Goal: Task Accomplishment & Management: Complete application form

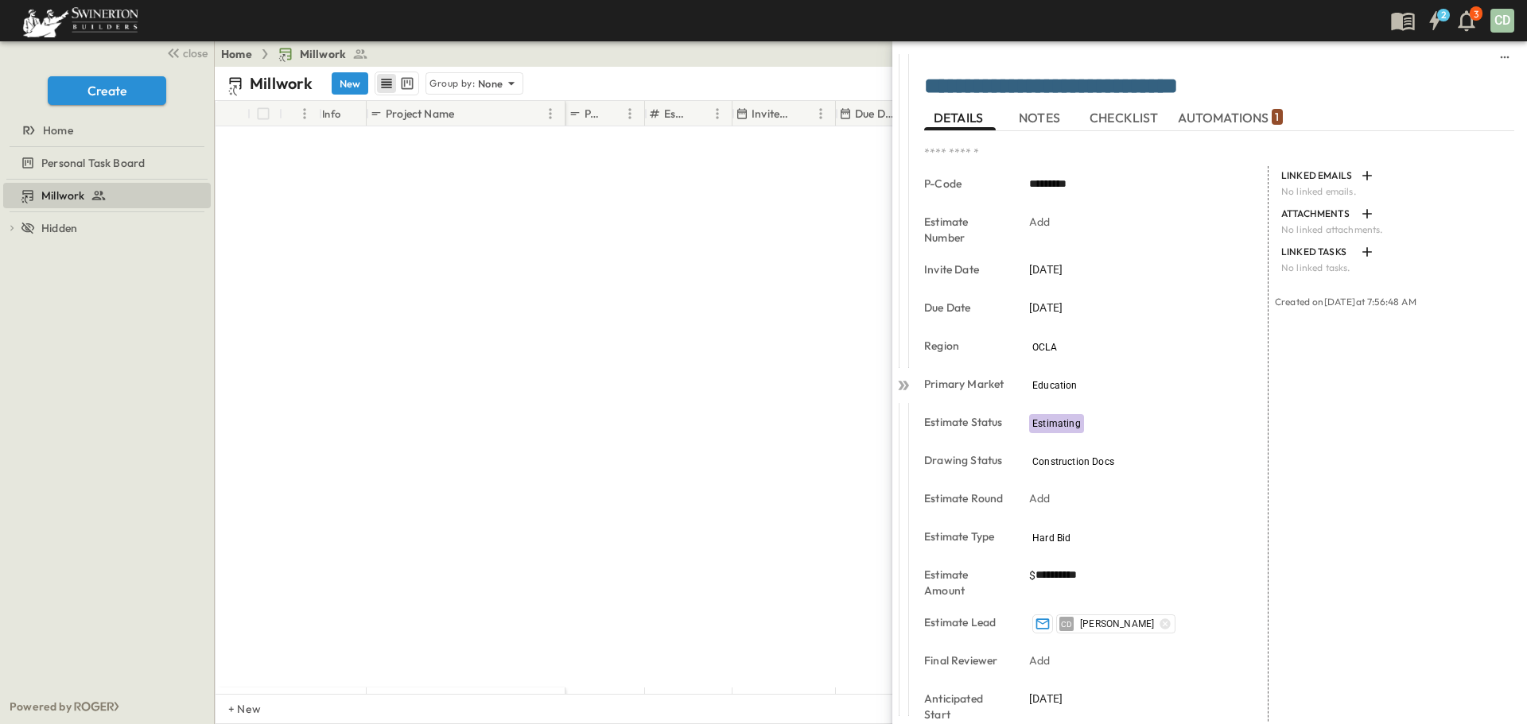
scroll to position [1272, 0]
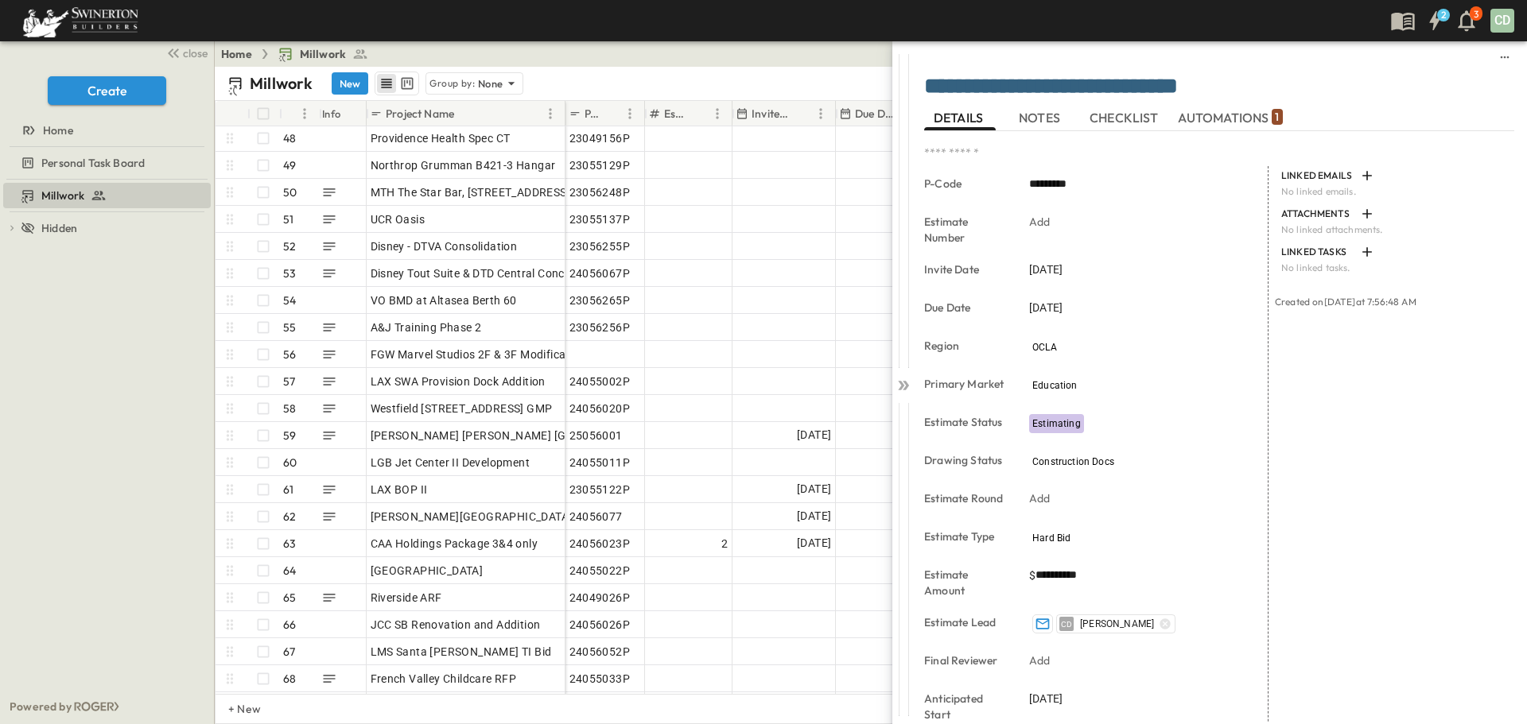
click at [787, 65] on div "Home Millwork Share" at bounding box center [871, 53] width 1312 height 25
click at [786, 74] on div "Millwork New Group by: None" at bounding box center [787, 84] width 1120 height 24
click at [1498, 53] on icon "sidedrawer-menu" at bounding box center [1504, 57] width 13 height 13
click at [1498, 57] on icon "sidedrawer-menu" at bounding box center [1504, 57] width 13 height 13
click at [777, 75] on div "Millwork New Group by: None" at bounding box center [787, 84] width 1120 height 24
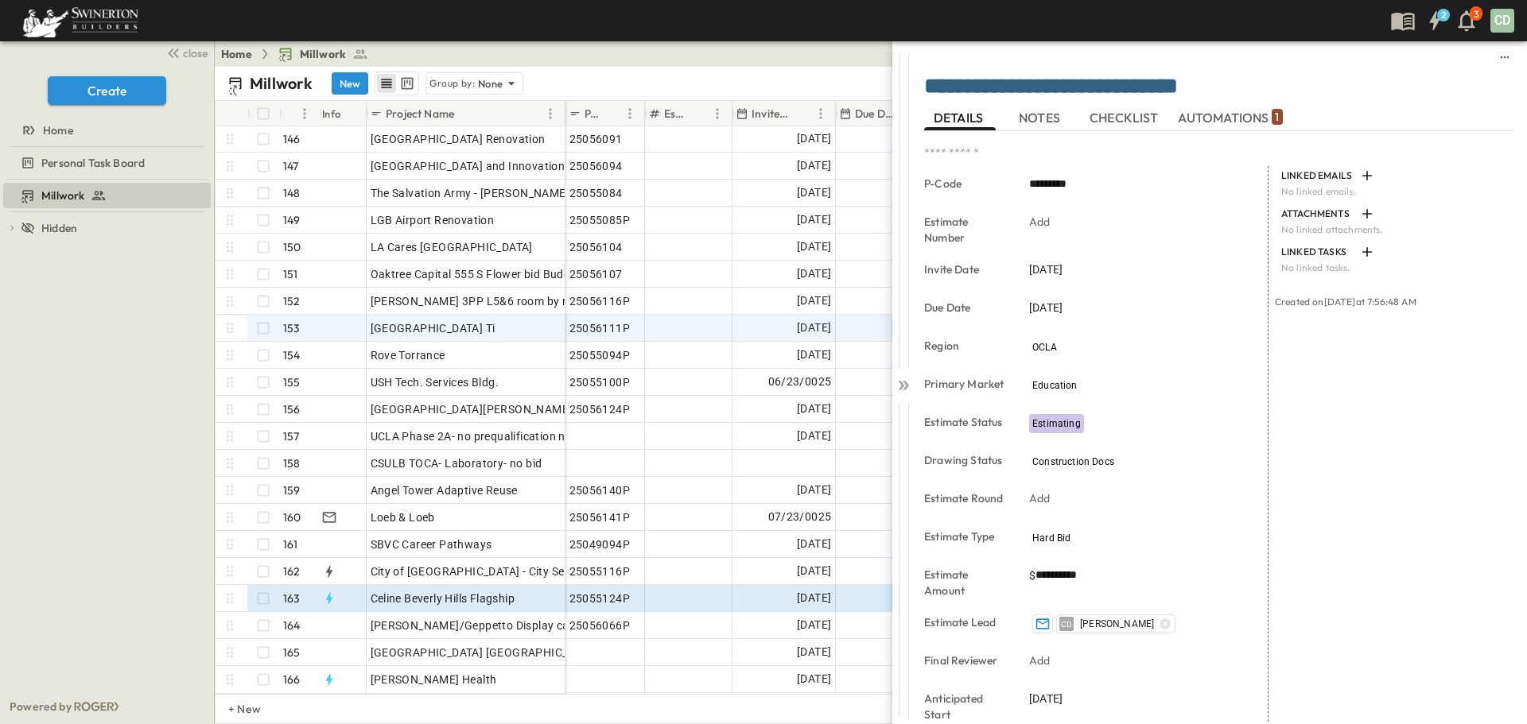
scroll to position [3933, 0]
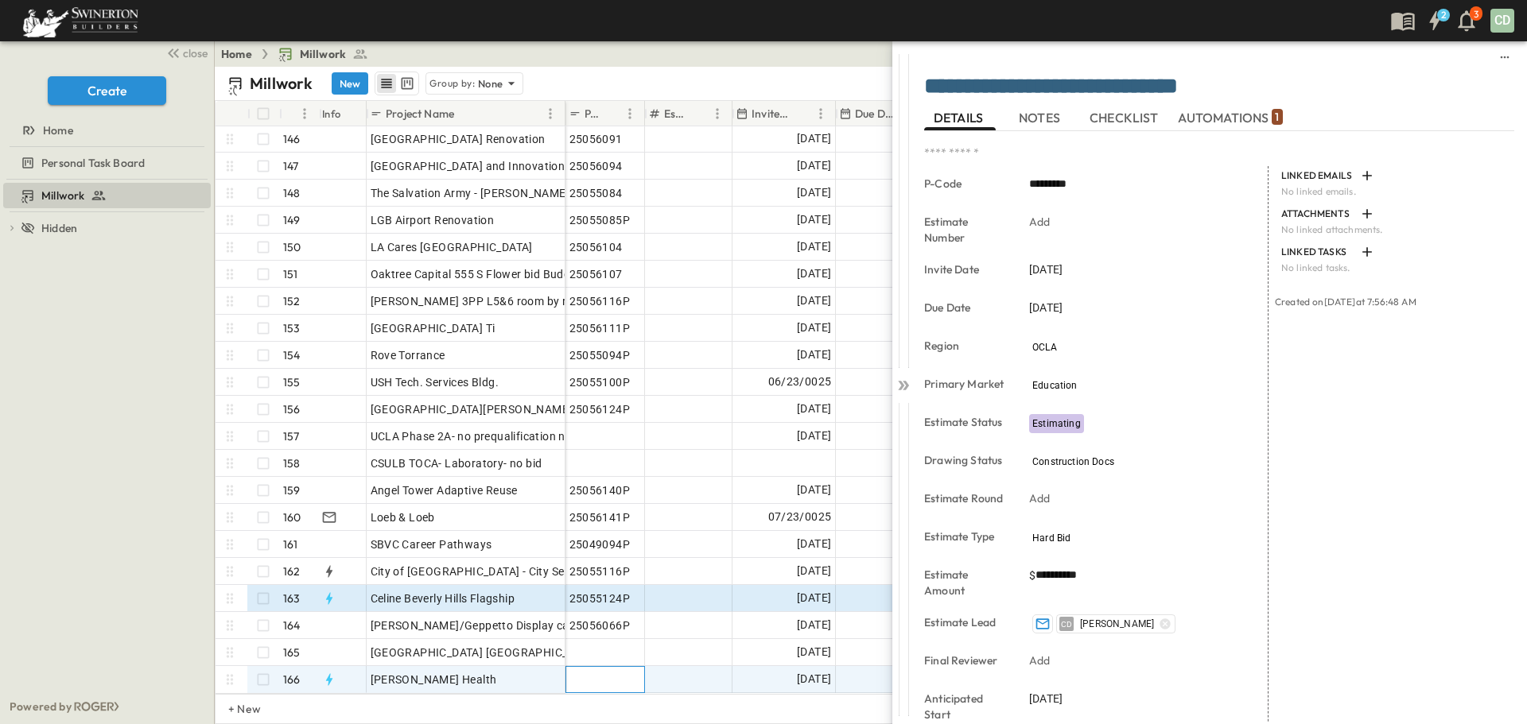
click at [592, 672] on span "Add P-Code" at bounding box center [599, 680] width 61 height 16
type input "*********"
click at [684, 645] on span "Add Number" at bounding box center [695, 653] width 65 height 16
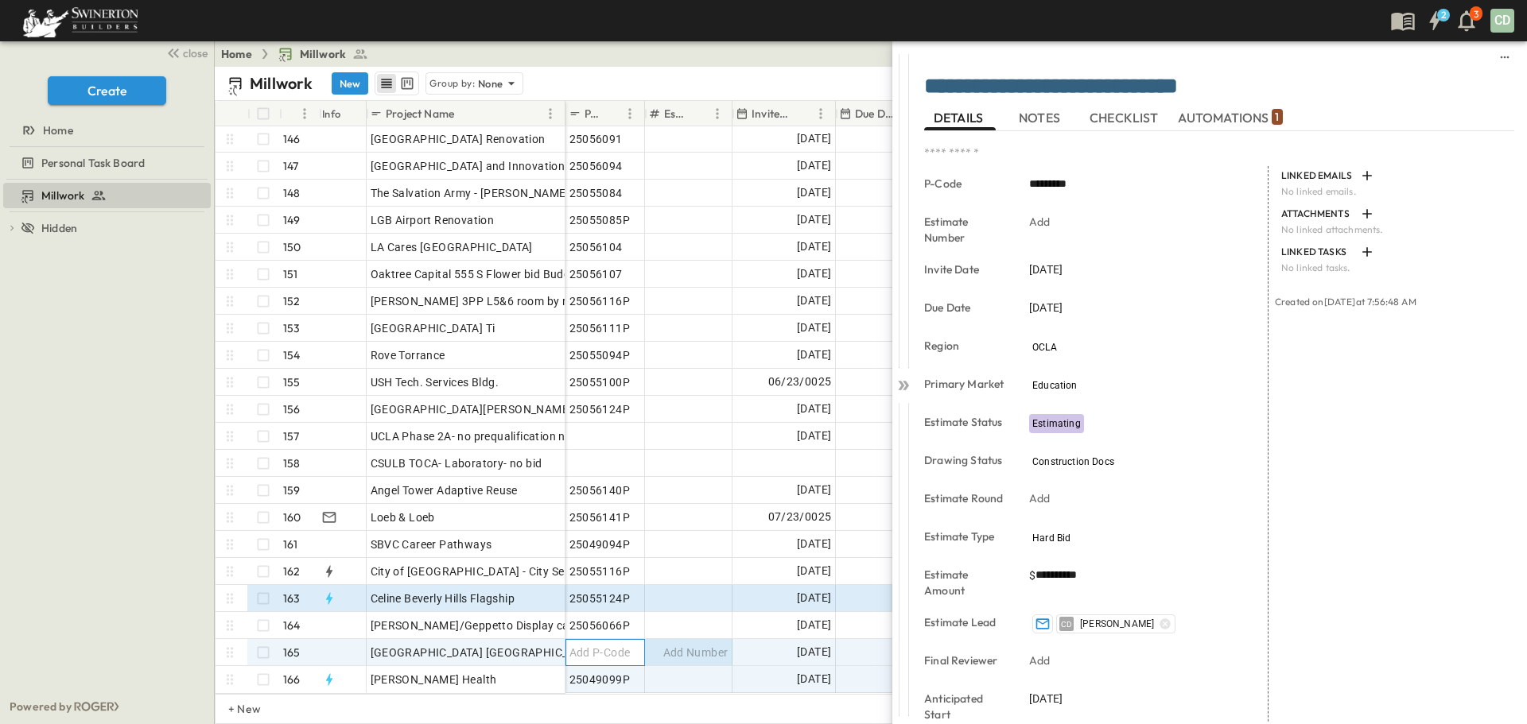
click at [611, 645] on span "Add P-Code" at bounding box center [599, 653] width 61 height 16
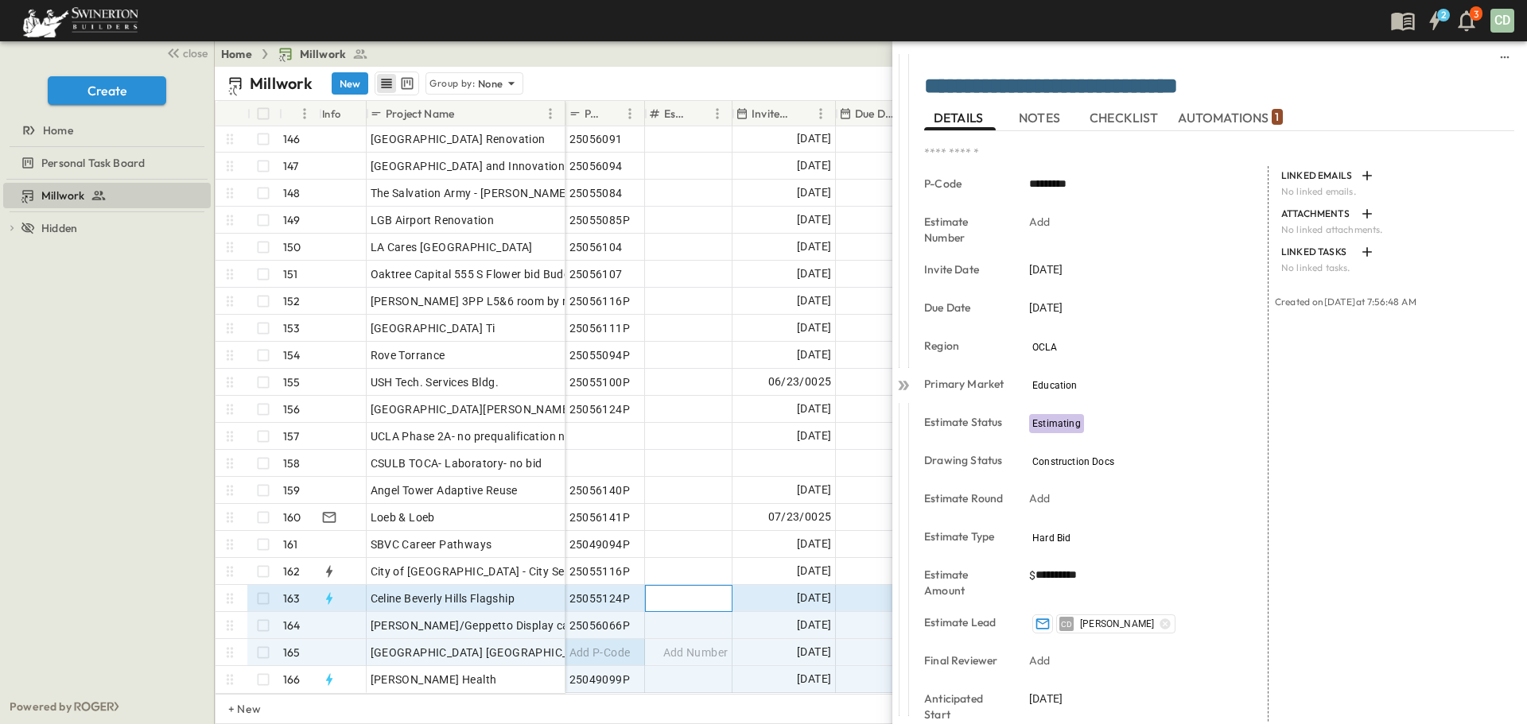
click at [718, 591] on span "Add Number" at bounding box center [695, 599] width 65 height 16
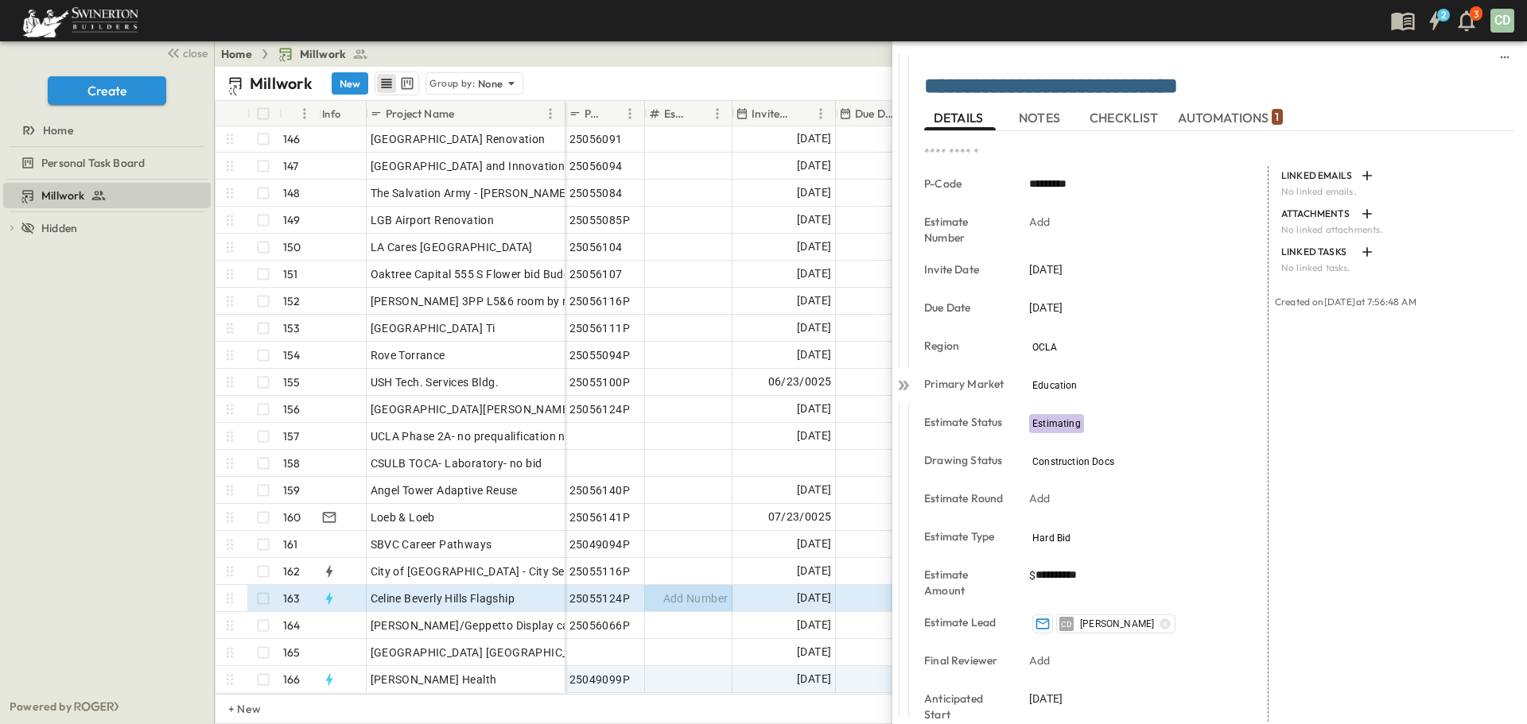
click at [822, 67] on div "Millwork New Group by: None View: None Filter" at bounding box center [871, 83] width 1312 height 33
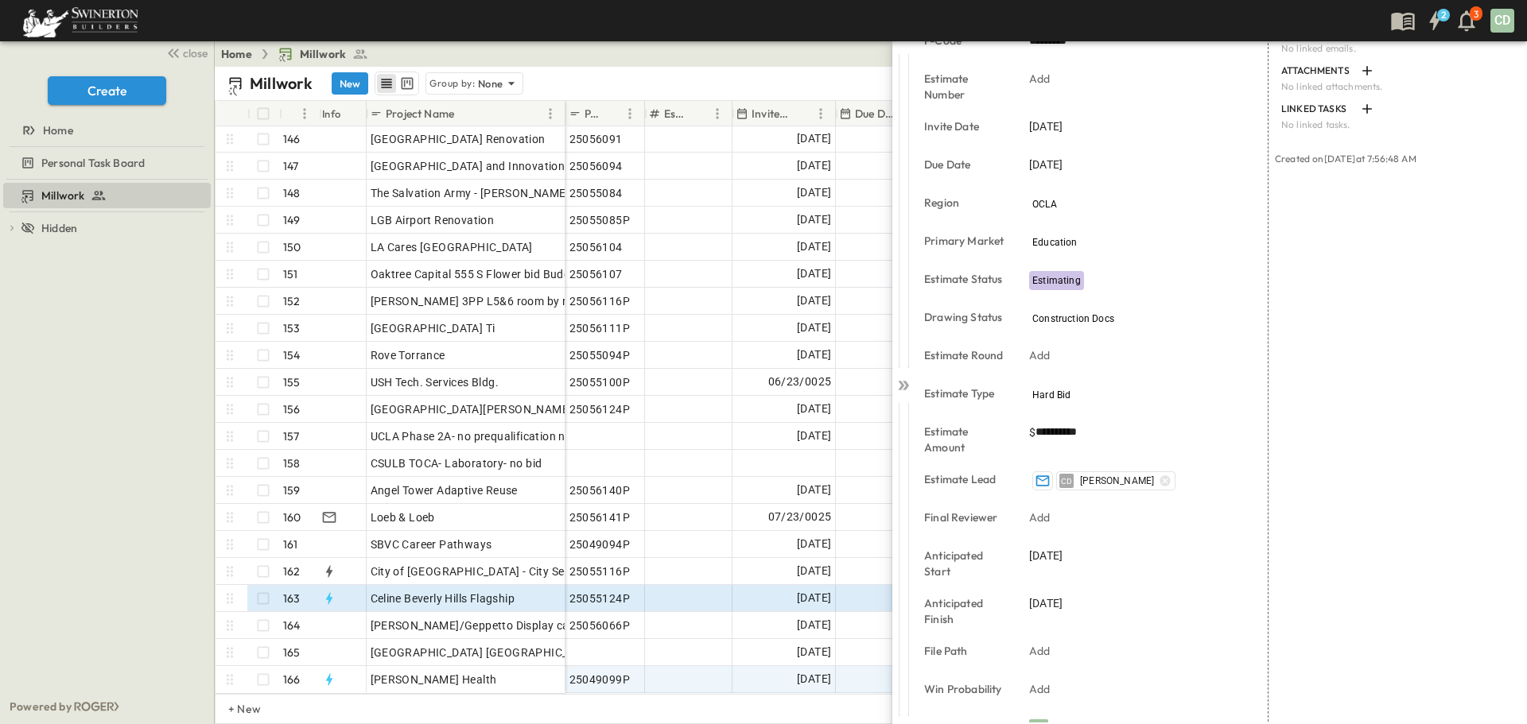
scroll to position [0, 0]
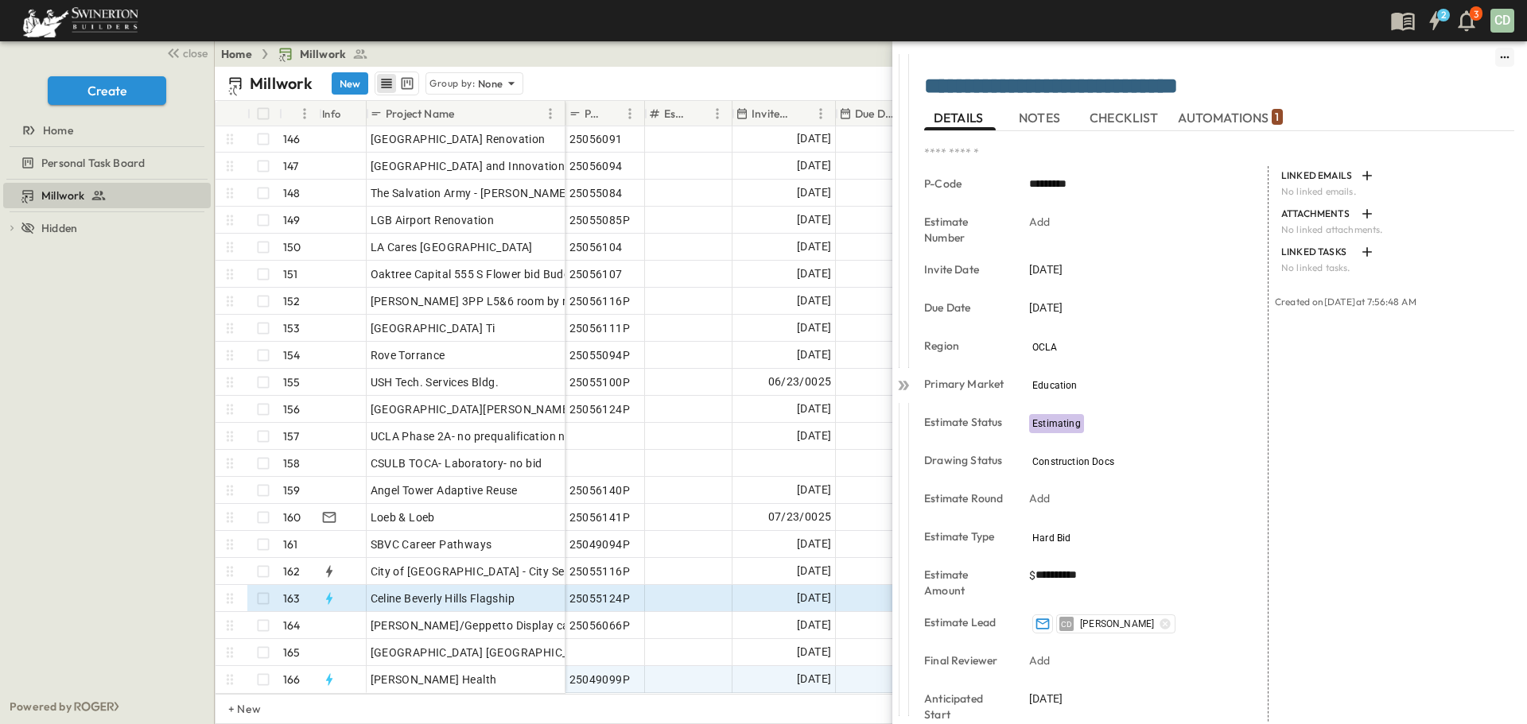
click at [1498, 54] on icon "sidedrawer-menu" at bounding box center [1504, 57] width 13 height 13
click at [778, 53] on div "Home Millwork Share" at bounding box center [871, 53] width 1312 height 25
click at [1504, 19] on div "CD" at bounding box center [1502, 21] width 24 height 24
click at [1508, 19] on div "CD" at bounding box center [1502, 21] width 24 height 24
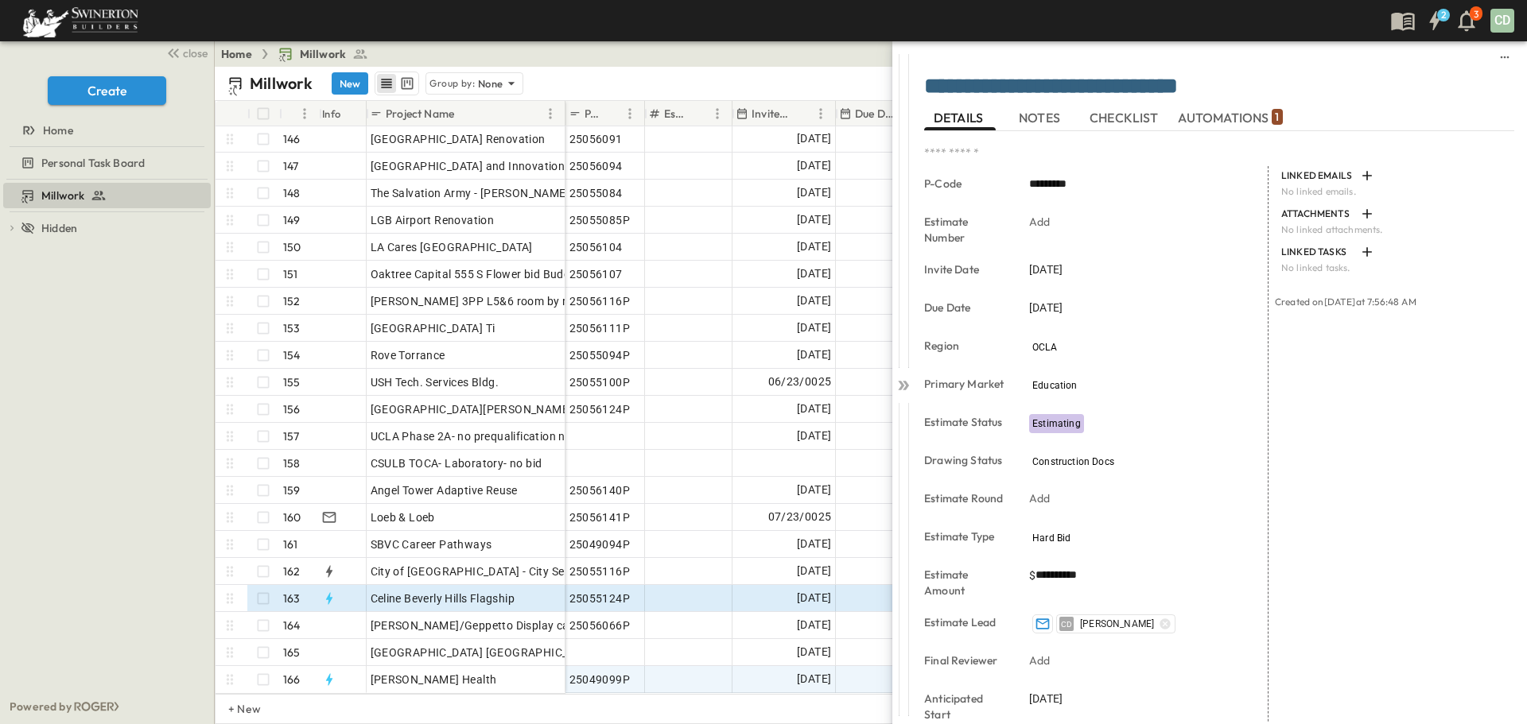
click at [1480, 19] on div "3" at bounding box center [1466, 20] width 32 height 29
click at [1473, 20] on p "3" at bounding box center [1475, 14] width 5 height 13
click at [1433, 18] on icon "button" at bounding box center [1434, 20] width 10 height 19
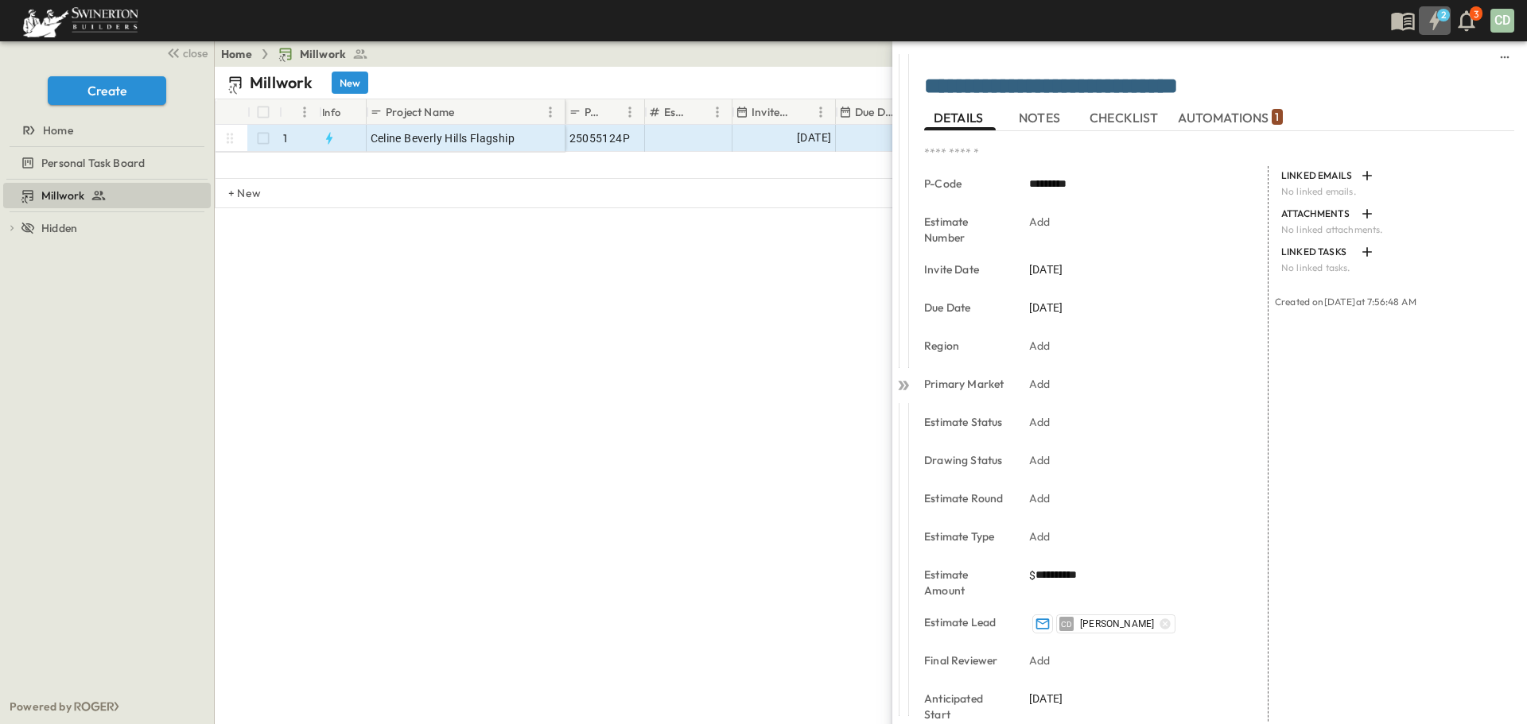
click at [737, 253] on div "# Info Project Name P-Code Estimate Number Invite Date Due Date Region Primary …" at bounding box center [871, 218] width 1312 height 239
click at [64, 196] on span "Millwork" at bounding box center [62, 196] width 43 height 16
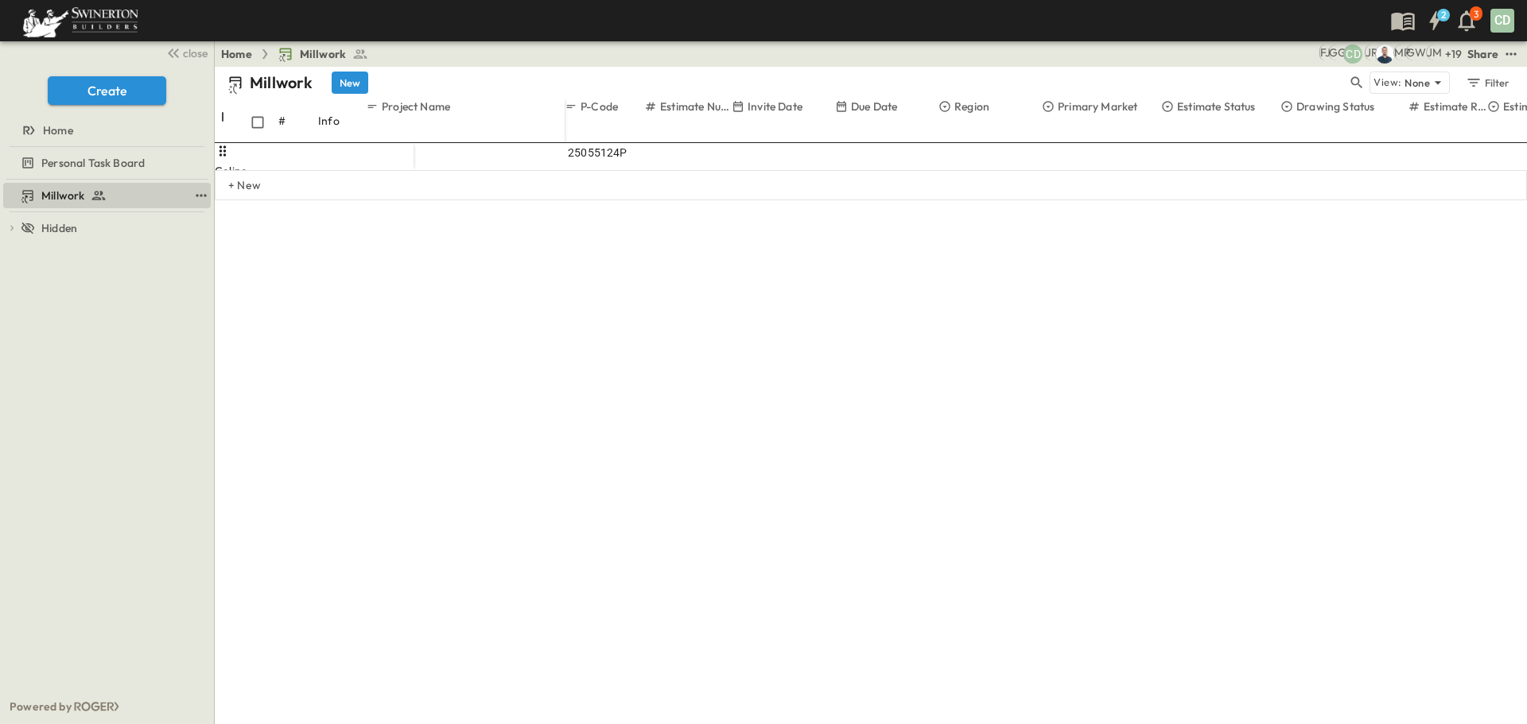
click at [64, 194] on span "Millwork" at bounding box center [62, 196] width 43 height 16
click at [236, 49] on link "Home" at bounding box center [236, 54] width 31 height 16
drag, startPoint x: 351, startPoint y: 78, endPoint x: 298, endPoint y: 413, distance: 338.8
click at [351, 78] on button "New" at bounding box center [350, 83] width 37 height 22
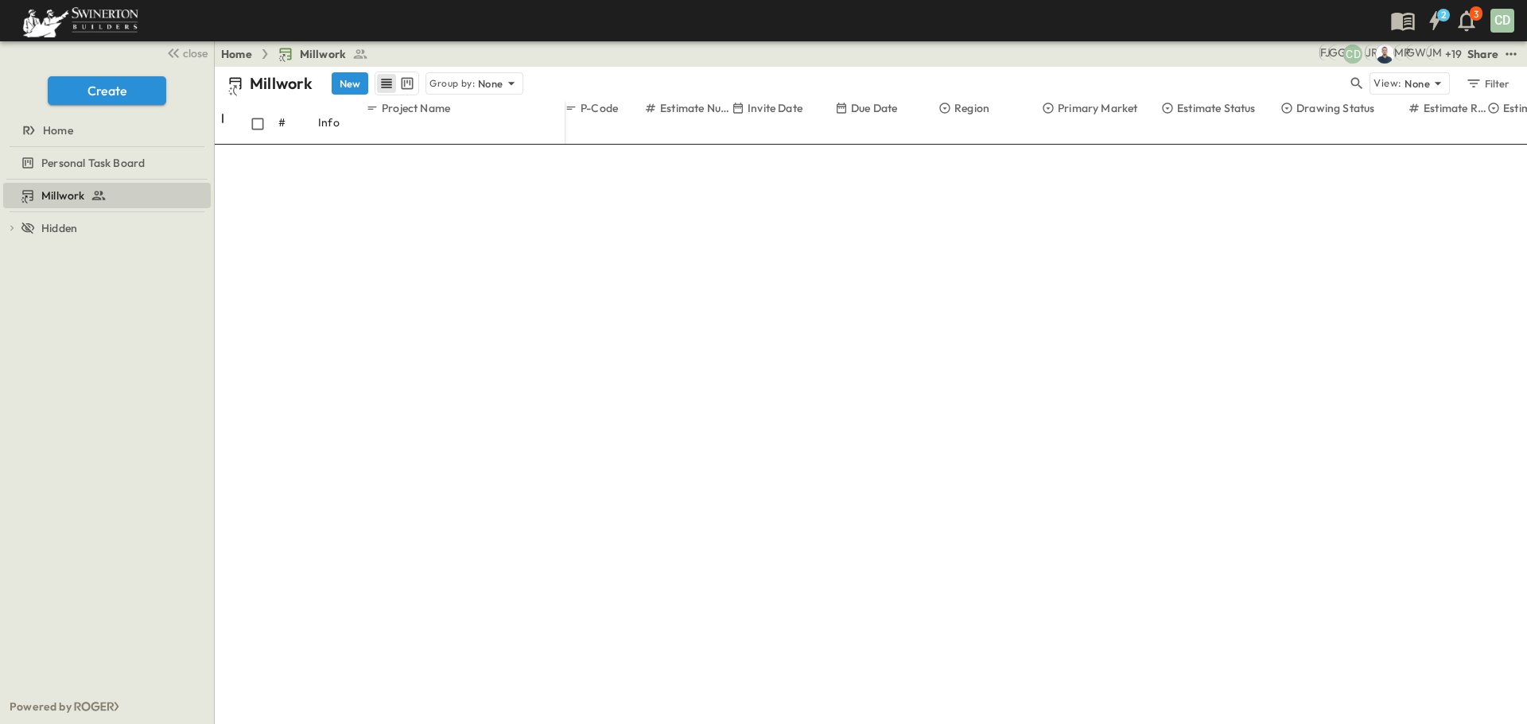
scroll to position [3959, 0]
type input "**********"
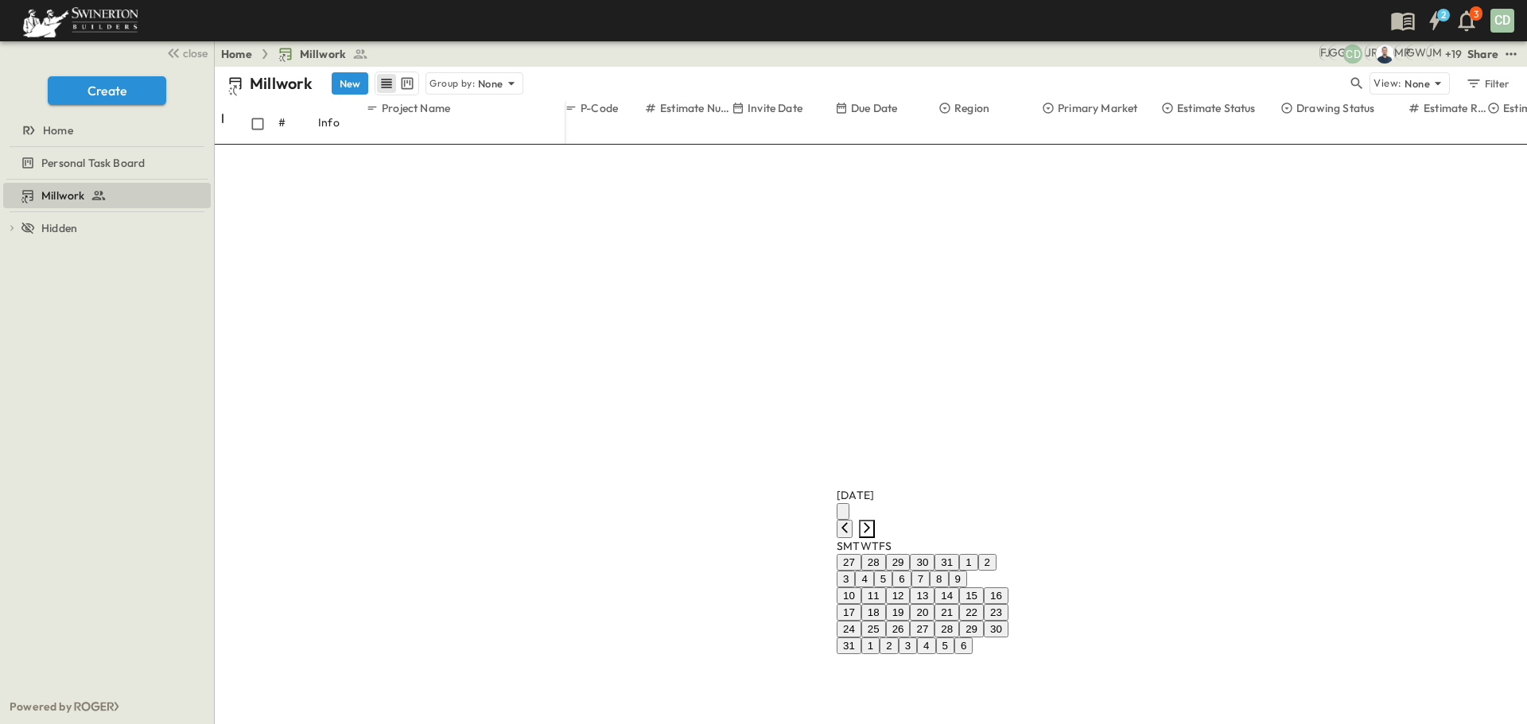
click at [873, 522] on icon "Next month" at bounding box center [866, 528] width 13 height 13
click at [966, 588] on button "12" at bounding box center [953, 596] width 25 height 17
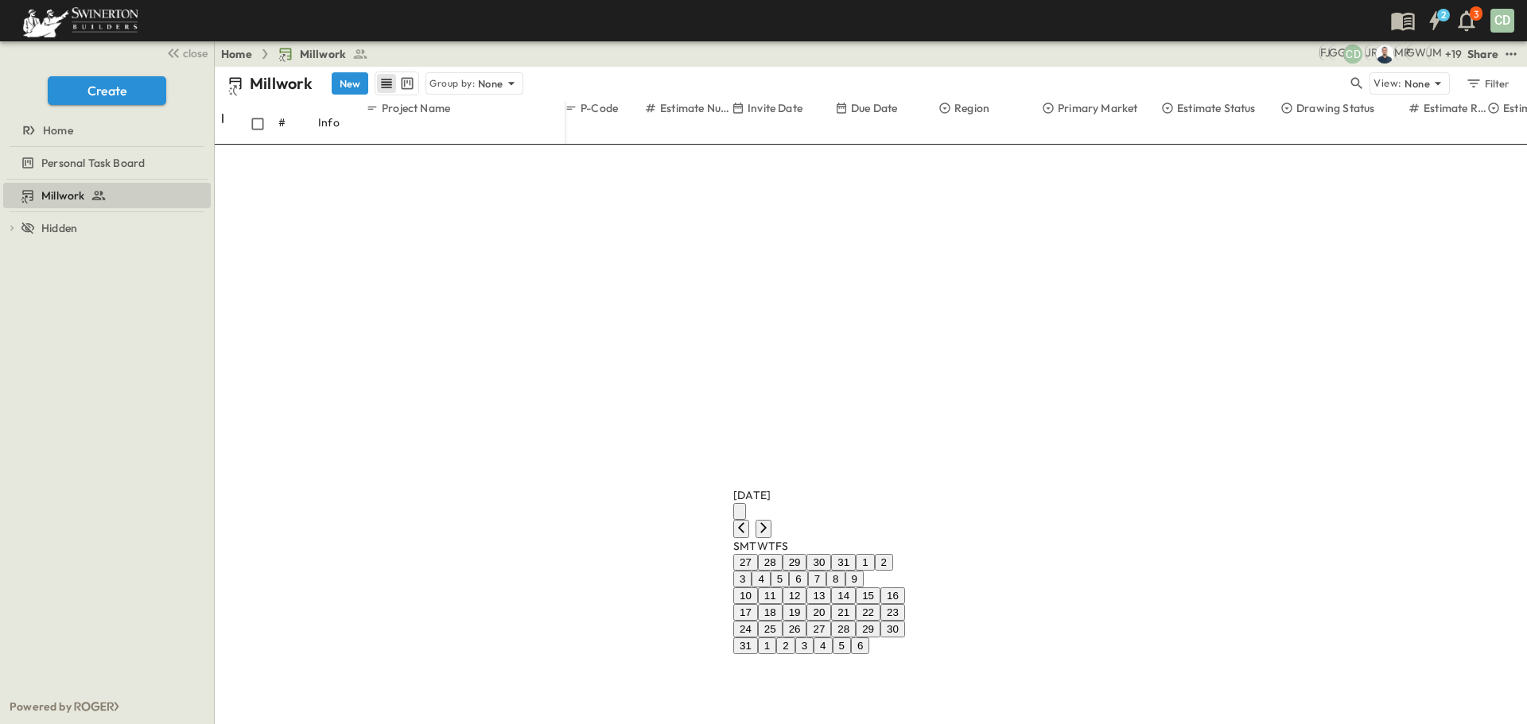
click at [831, 621] on button "27" at bounding box center [818, 629] width 25 height 17
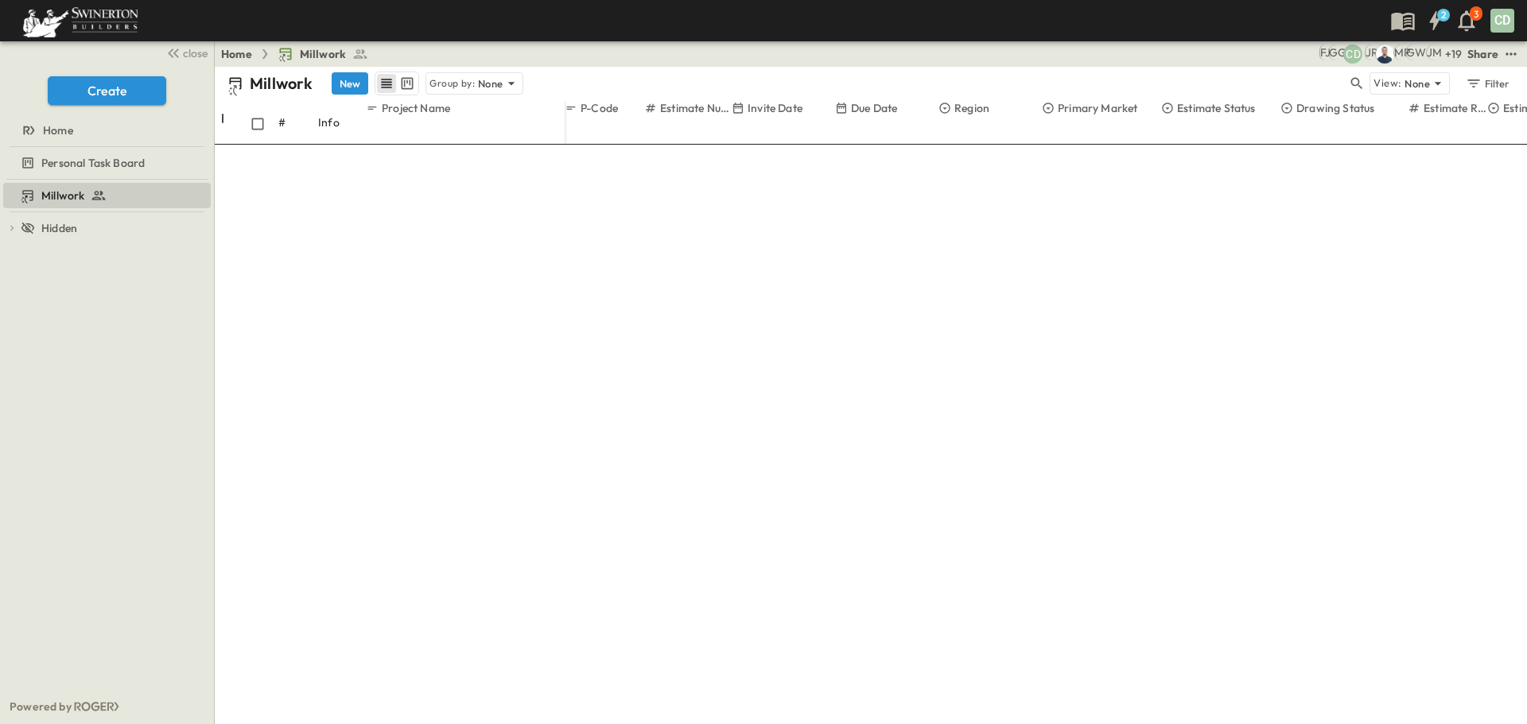
click at [974, 567] on span "SPD" at bounding box center [974, 566] width 19 height 13
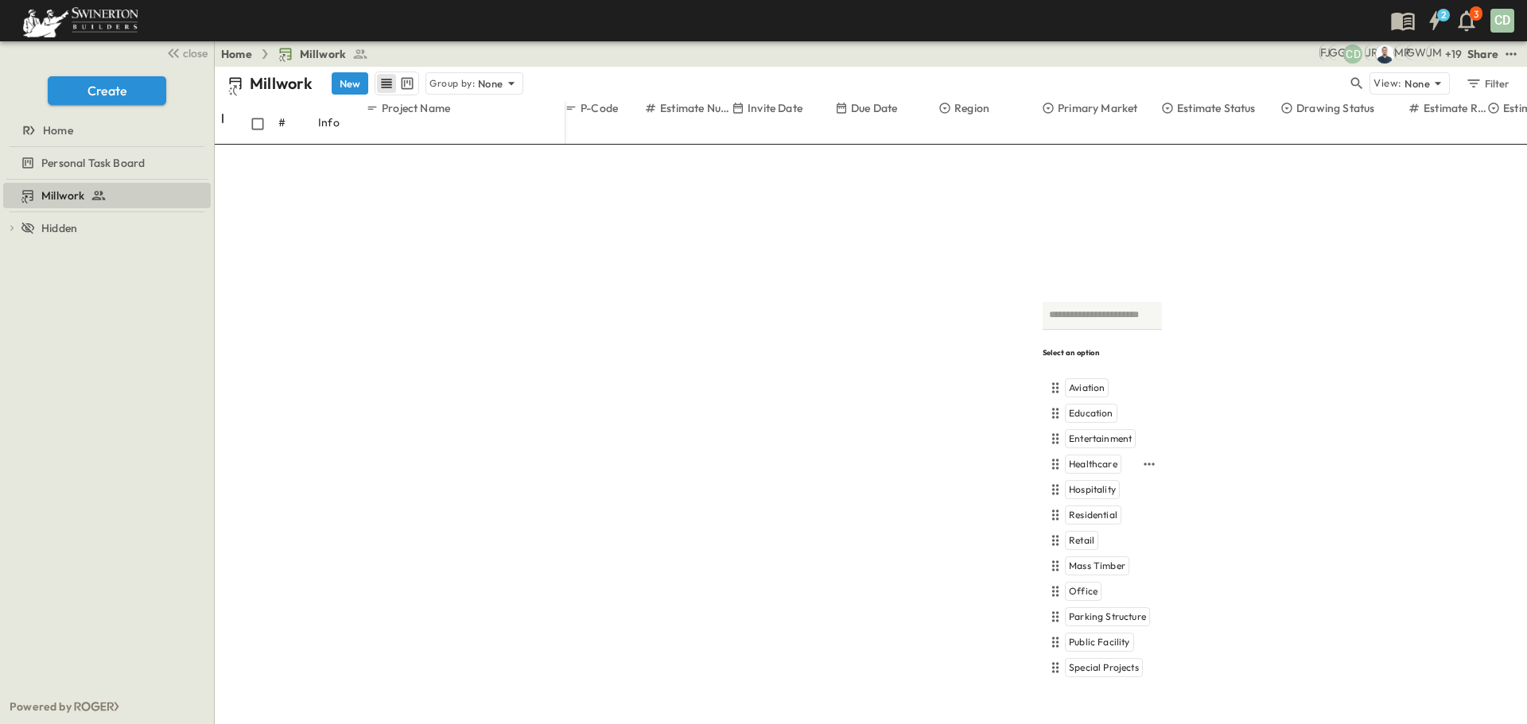
drag, startPoint x: 1086, startPoint y: 460, endPoint x: 1115, endPoint y: 558, distance: 101.9
click at [1086, 460] on span "Healthcare" at bounding box center [1093, 464] width 49 height 13
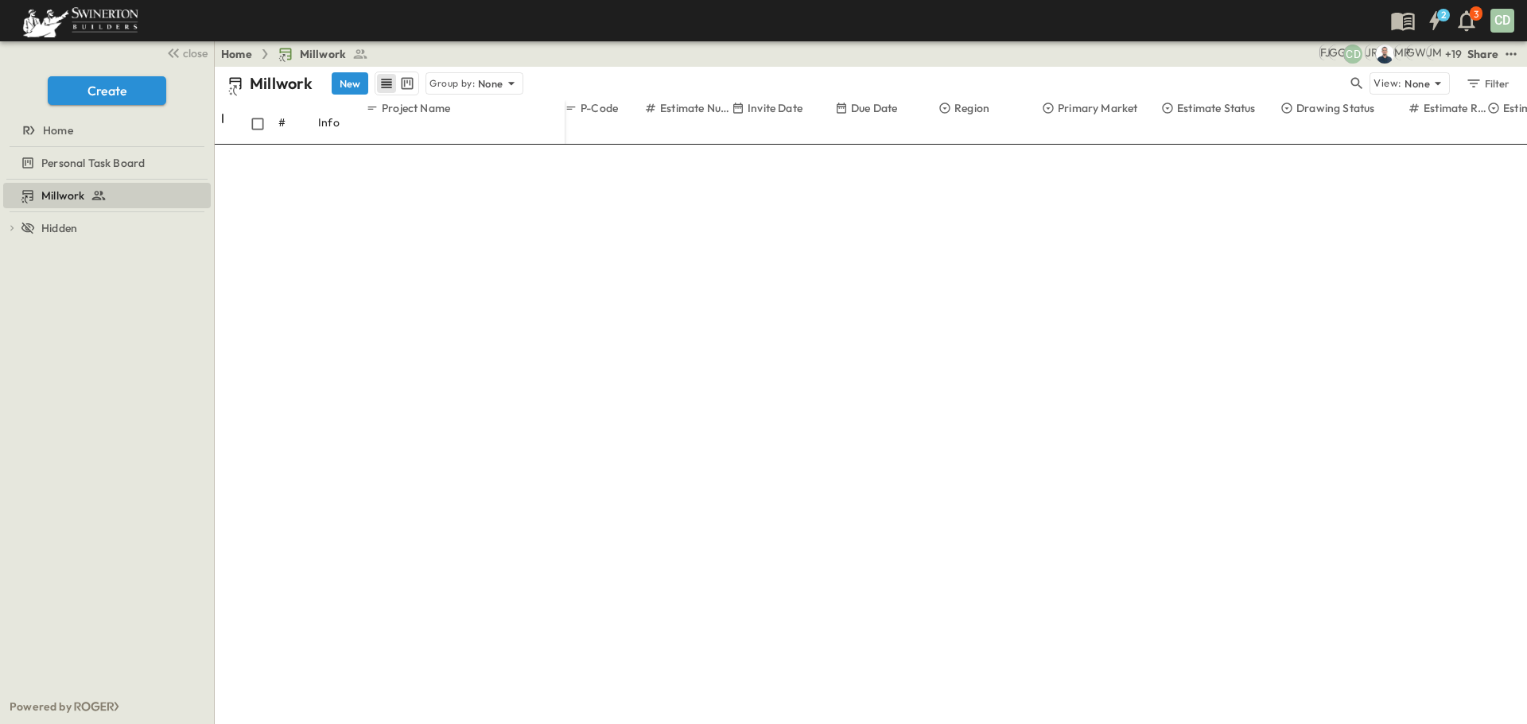
click at [1213, 566] on span "Estimating" at bounding box center [1211, 566] width 47 height 13
click at [1346, 592] on span "Construction Docs" at bounding box center [1347, 591] width 81 height 13
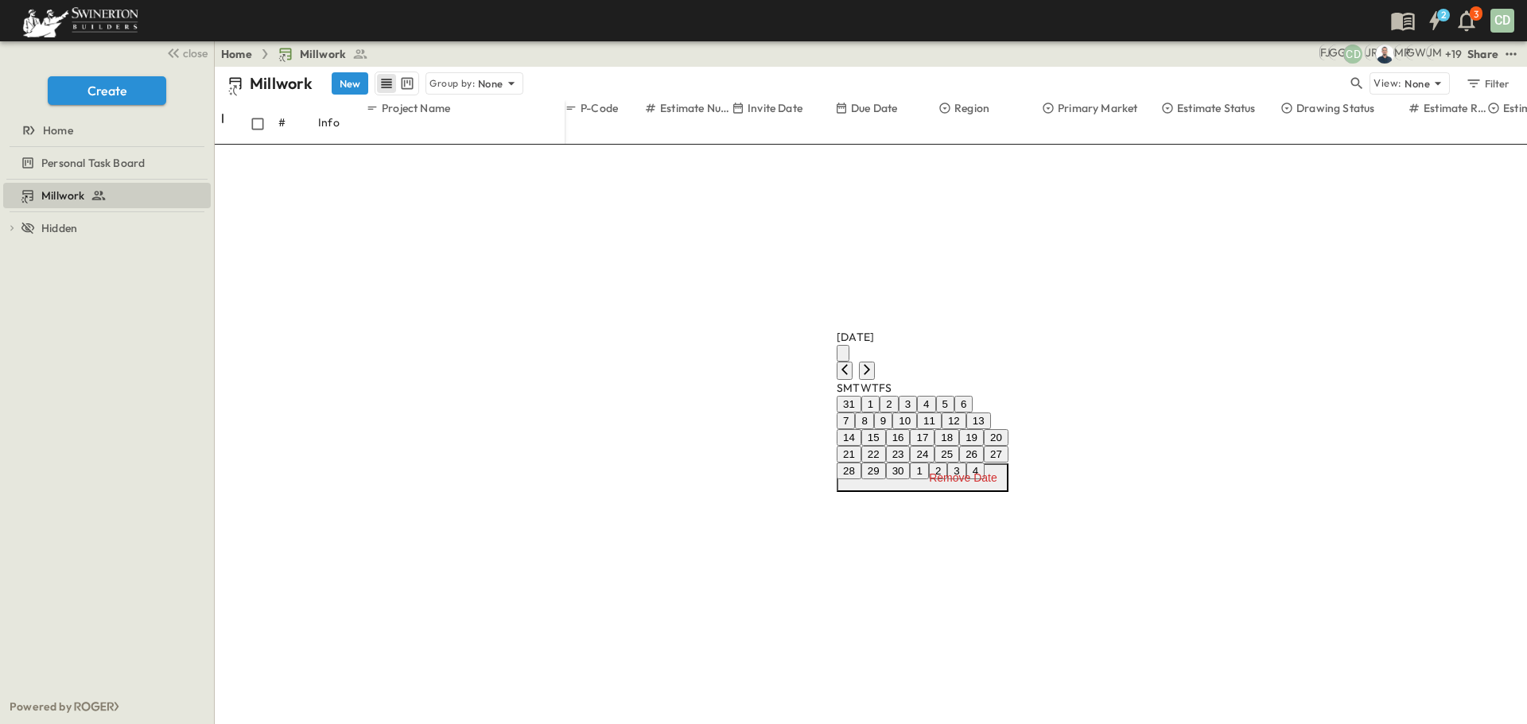
click at [934, 429] on button "17" at bounding box center [922, 437] width 25 height 17
